Goal: Task Accomplishment & Management: Manage account settings

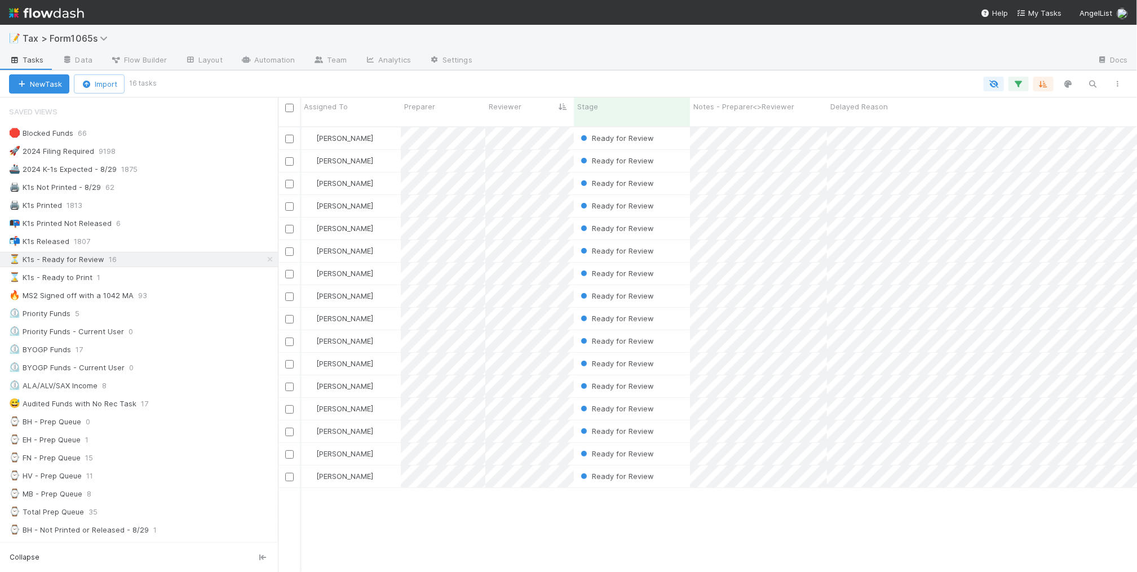
scroll to position [444, 849]
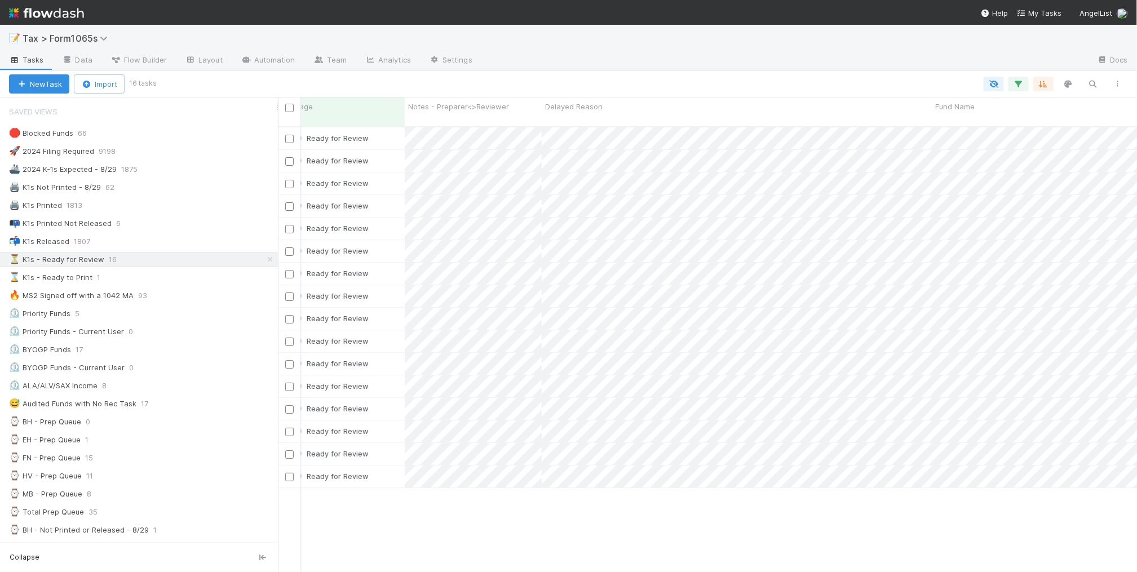
click at [186, 233] on div "🛑 Blocked Funds 66 🚀 2024 Filing Required 9198 🚢 2024 K-1s Expected - 8/29 1875…" at bounding box center [139, 521] width 278 height 791
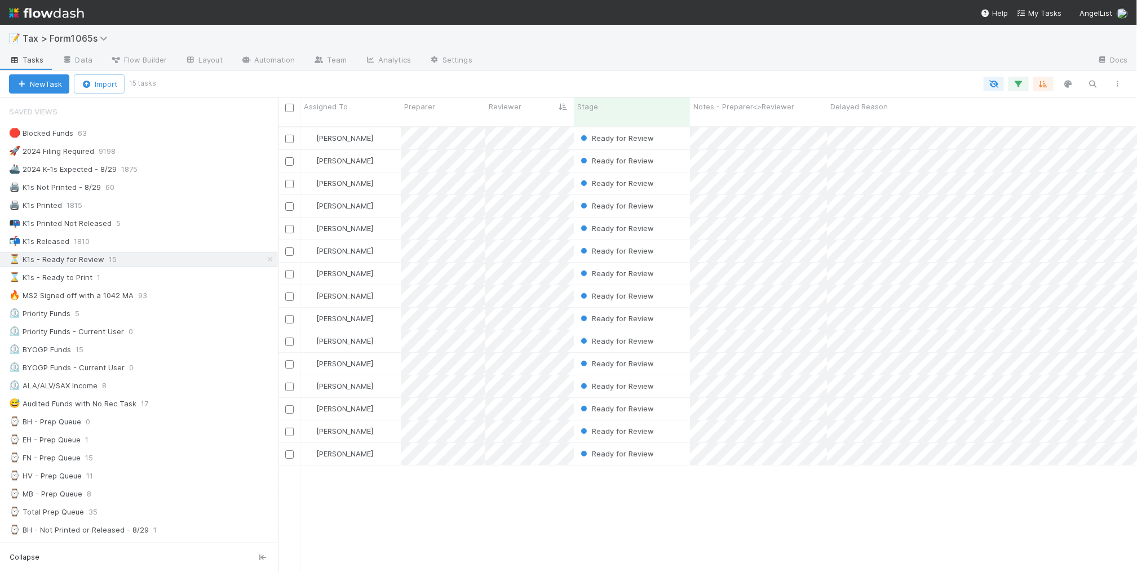
scroll to position [0, 0]
click at [705, 218] on div at bounding box center [568, 286] width 1137 height 572
click at [741, 474] on div at bounding box center [568, 286] width 1137 height 572
click at [736, 479] on div at bounding box center [568, 286] width 1137 height 572
click at [218, 226] on div "📭 K1s Printed Not Released 5" at bounding box center [143, 224] width 269 height 14
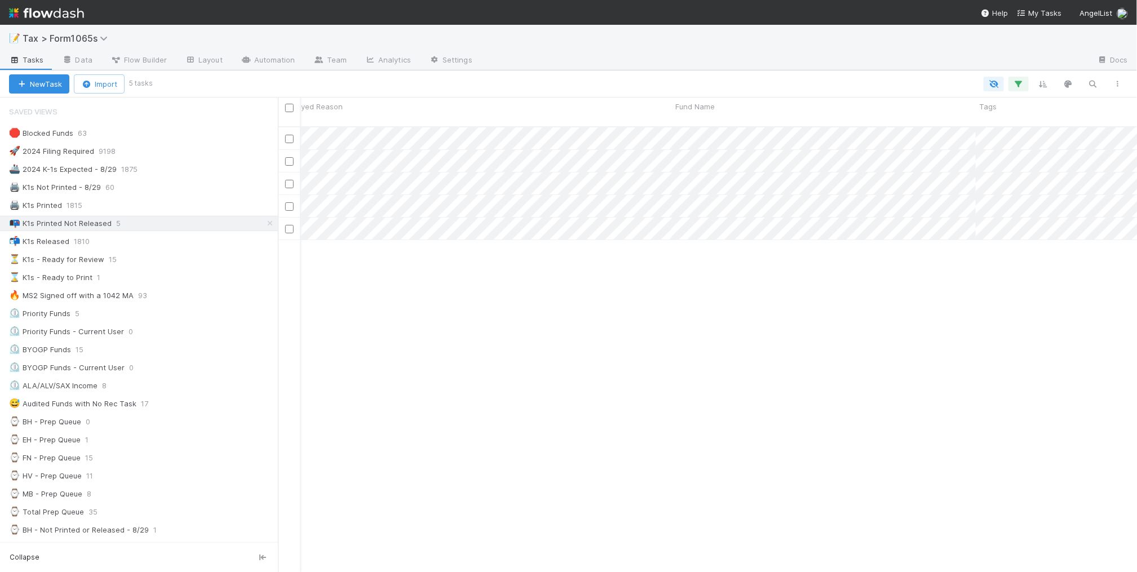
scroll to position [0, 103]
click at [158, 283] on div "⌛ K1s - Ready to Print 1" at bounding box center [143, 278] width 269 height 14
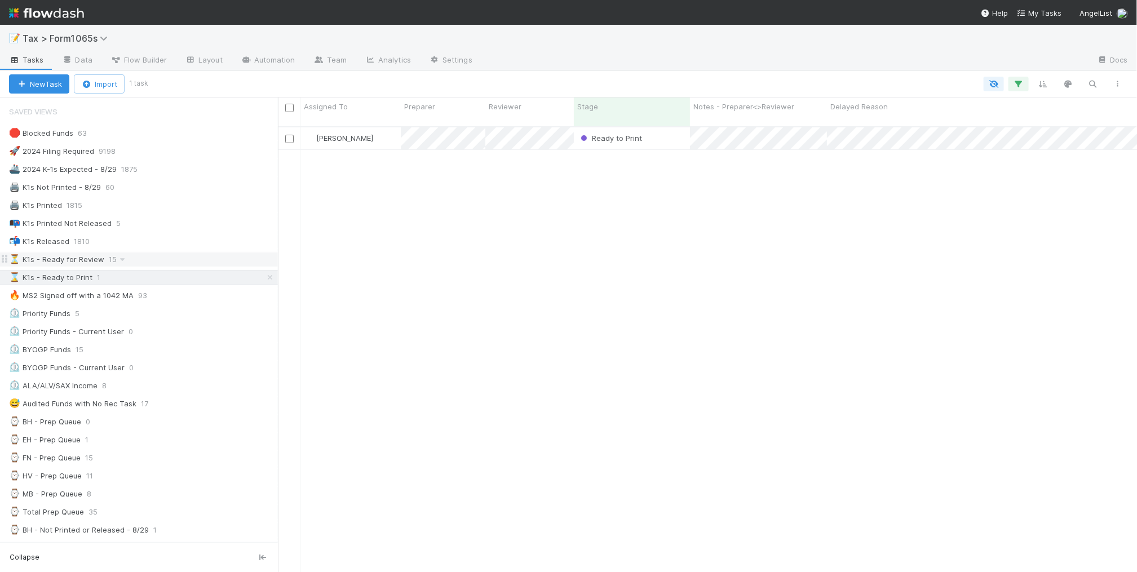
click at [185, 260] on div "⏳ K1s - Ready for Review 15" at bounding box center [143, 260] width 269 height 14
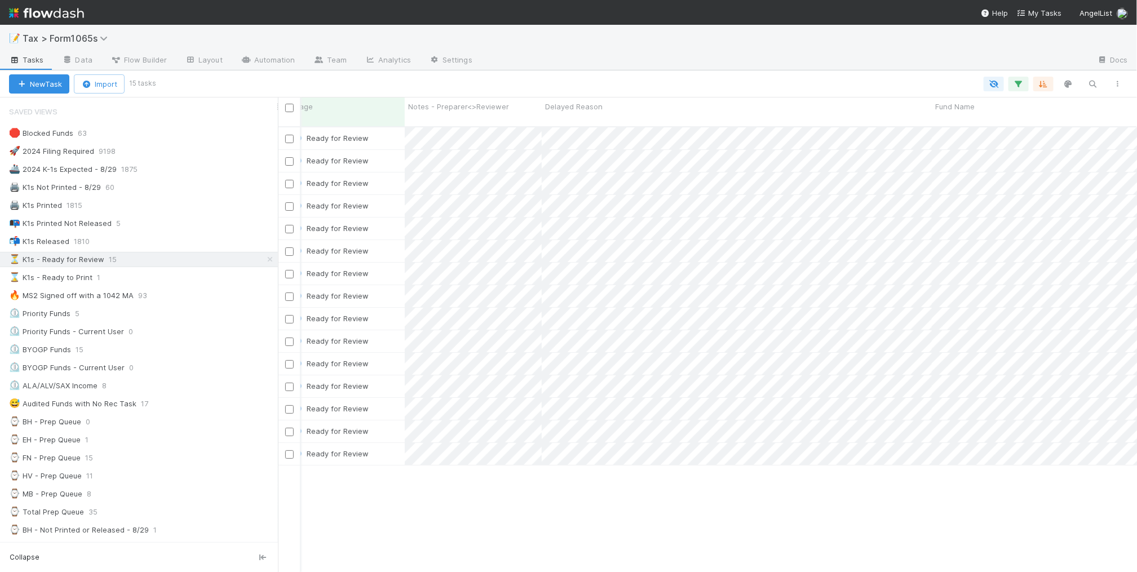
scroll to position [0, 296]
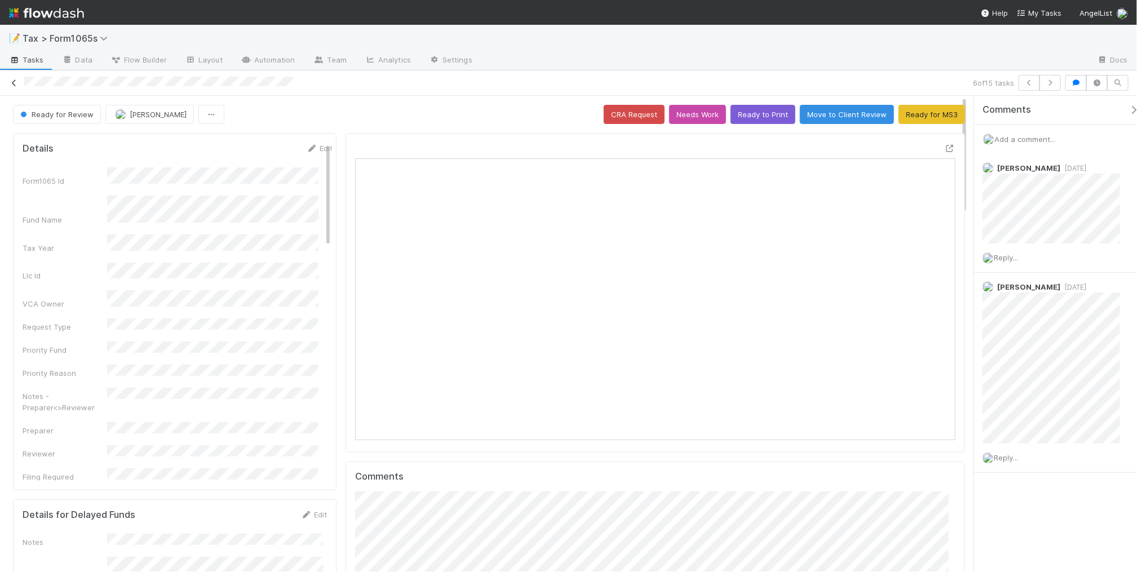
click at [13, 82] on icon at bounding box center [13, 82] width 11 height 7
click at [13, 83] on icon at bounding box center [13, 82] width 11 height 7
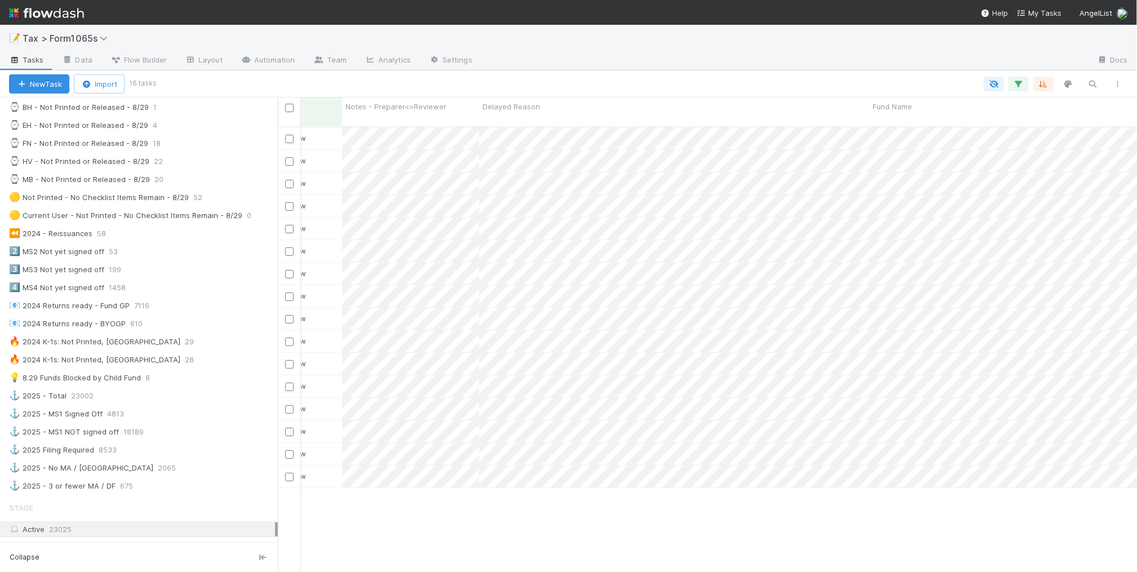
scroll to position [0, 368]
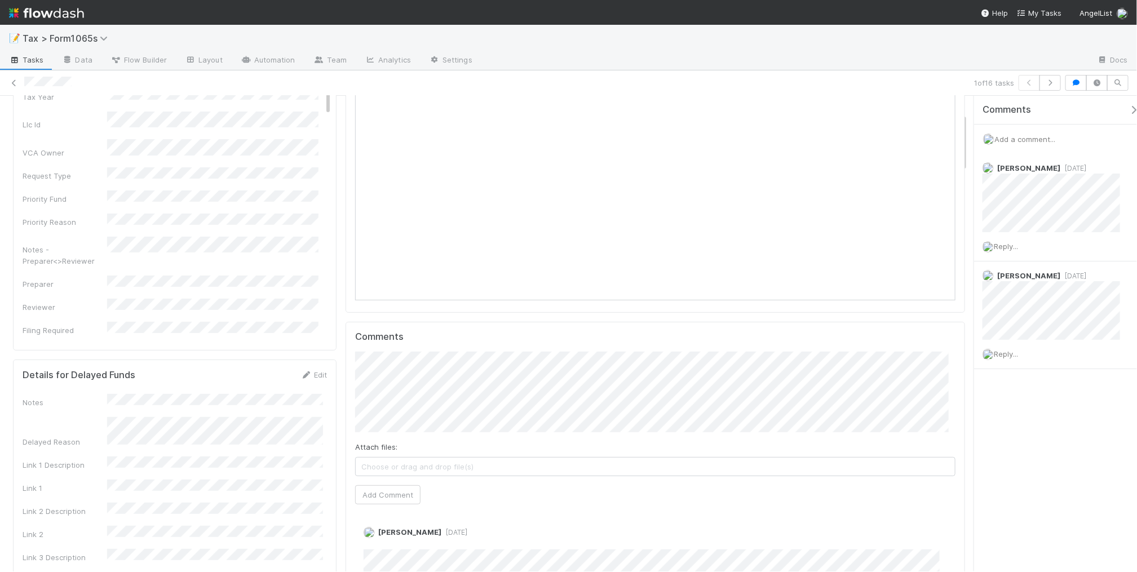
scroll to position [141, 0]
click at [395, 499] on button "Add Comment" at bounding box center [387, 493] width 65 height 19
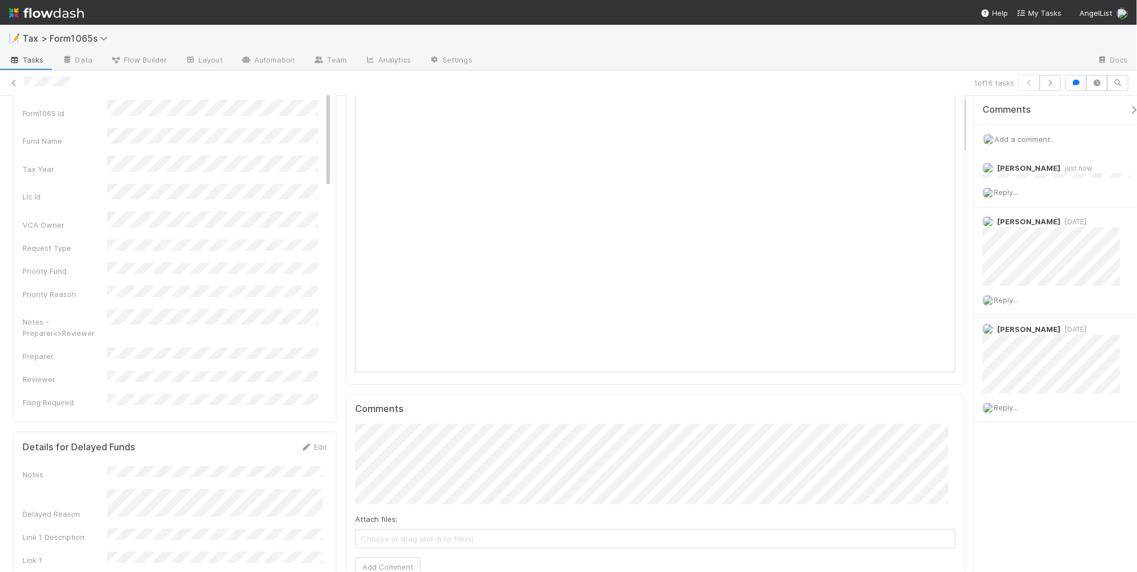
scroll to position [0, 0]
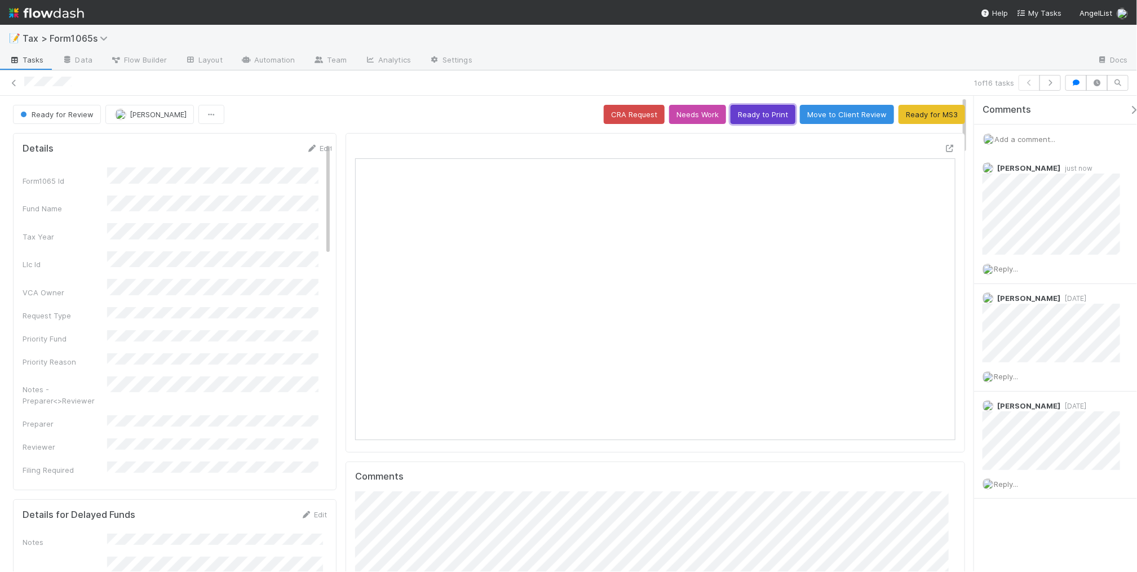
click at [759, 116] on button "Ready to Print" at bounding box center [763, 114] width 65 height 19
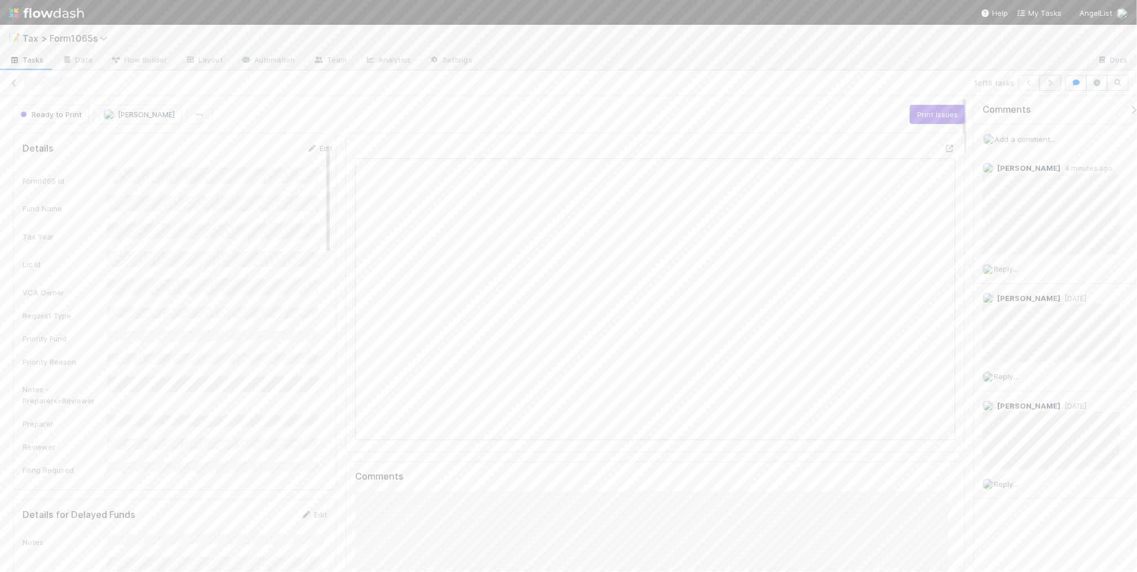
click at [1050, 85] on icon "button" at bounding box center [1050, 82] width 11 height 7
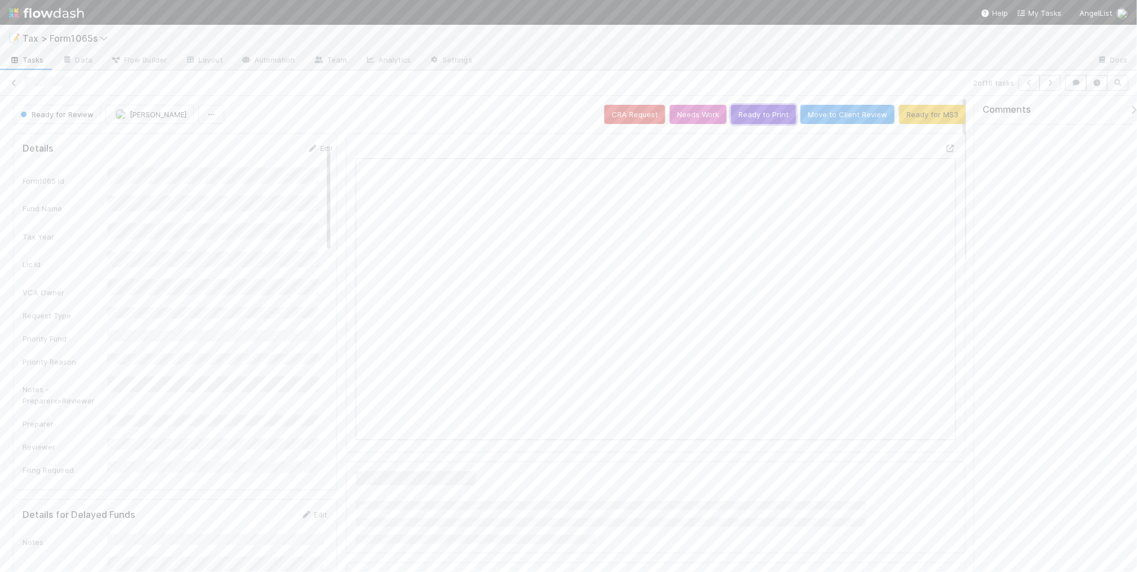
click at [740, 116] on button "Ready to Print" at bounding box center [763, 114] width 65 height 19
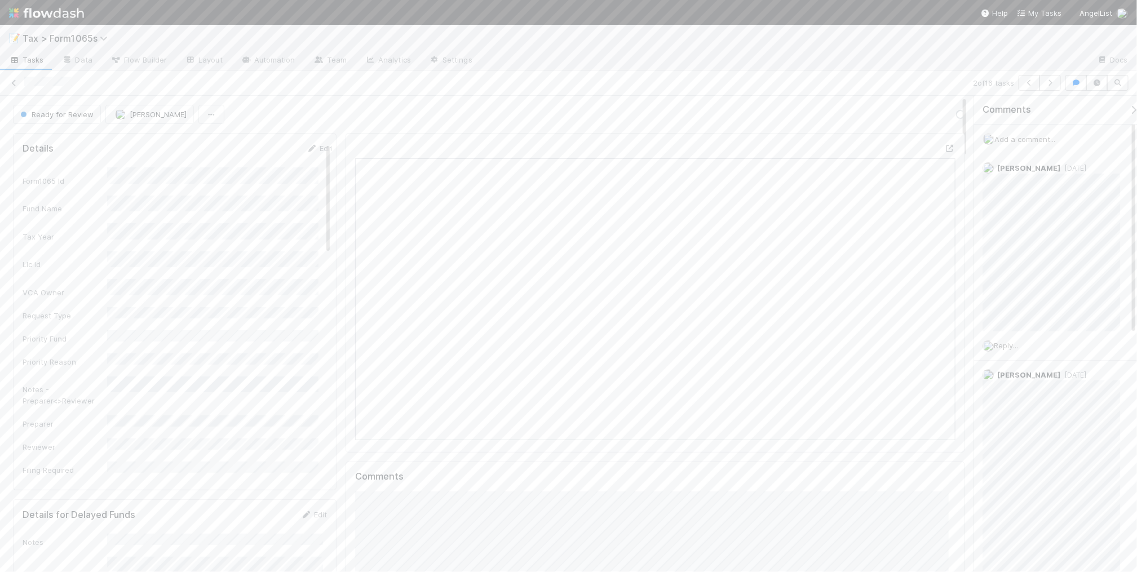
scroll to position [218, 582]
click at [15, 82] on icon at bounding box center [13, 82] width 11 height 7
click at [184, 277] on div "⌛ K1s - Ready to Print 3" at bounding box center [143, 278] width 269 height 14
click at [176, 353] on div "⏲️ BYOGP Funds 15" at bounding box center [143, 350] width 269 height 14
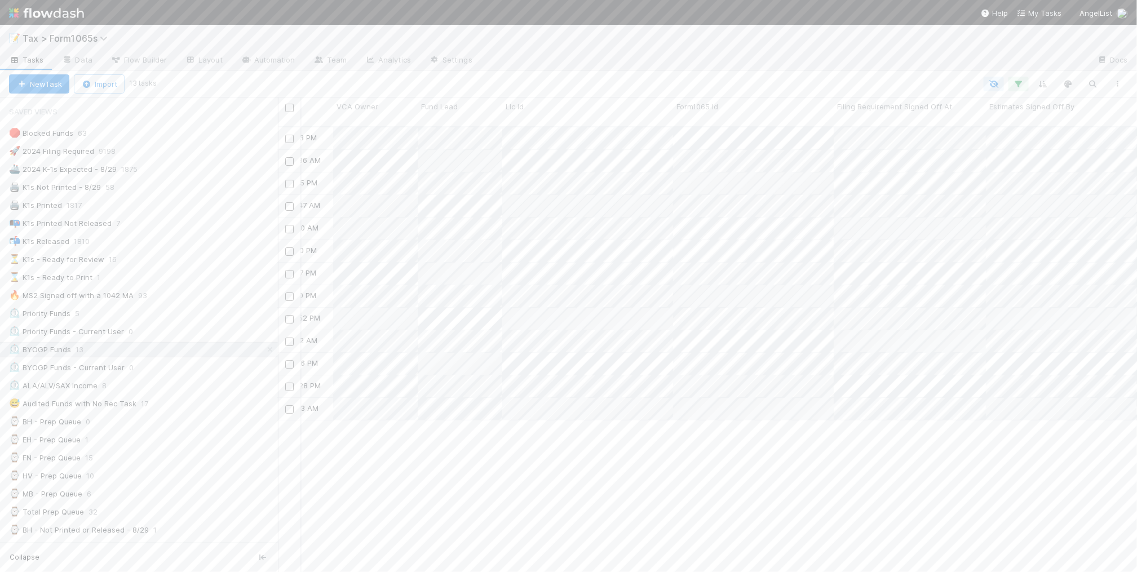
scroll to position [0, 2274]
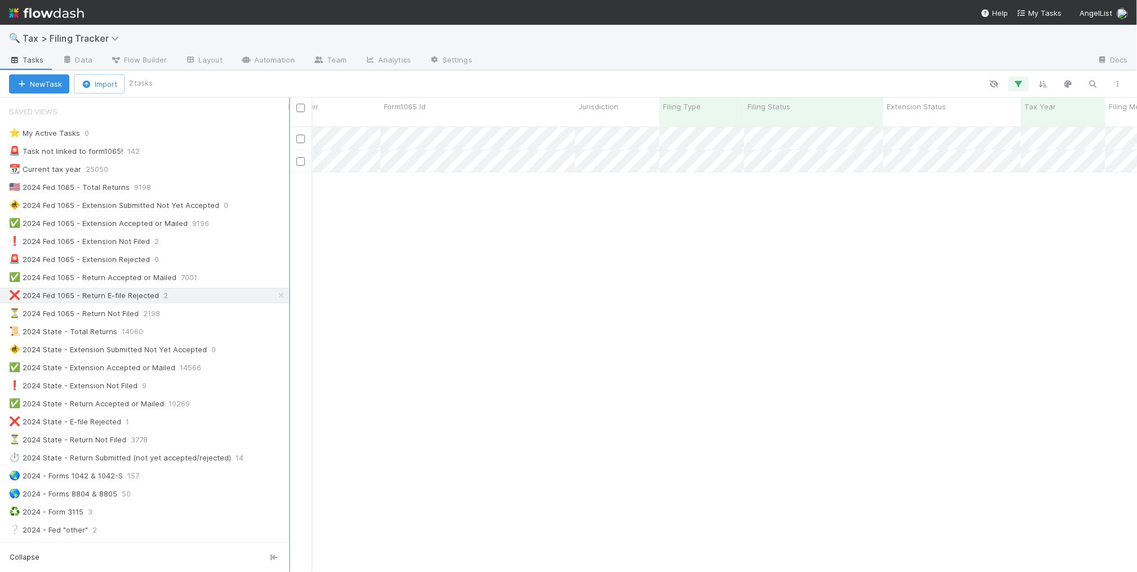
scroll to position [444, 836]
drag, startPoint x: 279, startPoint y: 245, endPoint x: 291, endPoint y: 245, distance: 12.4
click at [291, 245] on div at bounding box center [291, 335] width 1 height 475
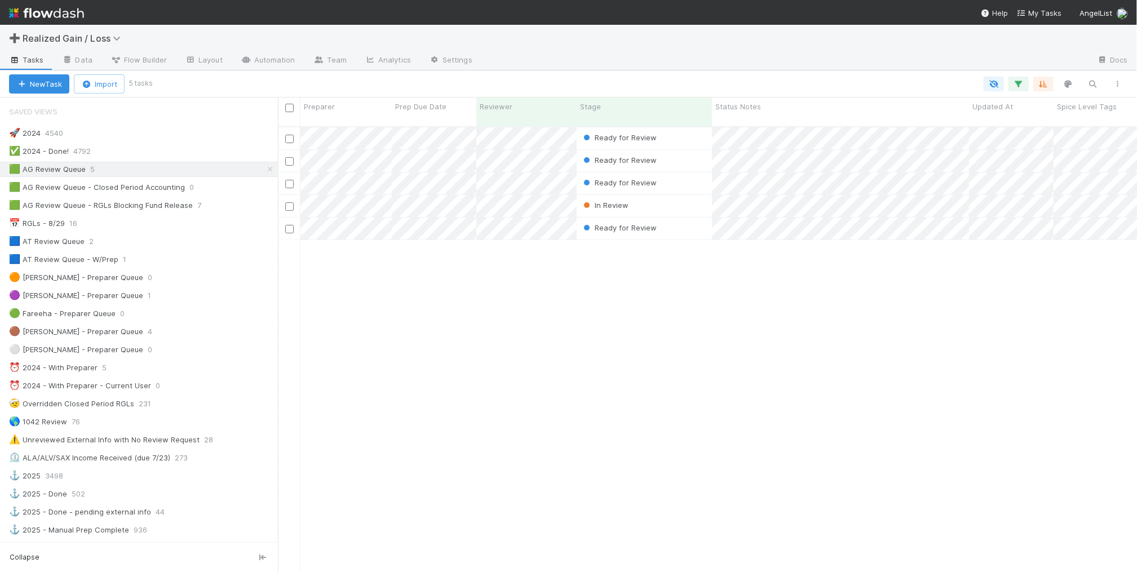
scroll to position [444, 849]
